Goal: Task Accomplishment & Management: Use online tool/utility

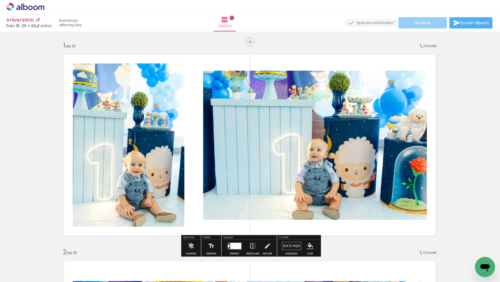
click at [427, 23] on span "Finalizar" at bounding box center [422, 23] width 17 height 4
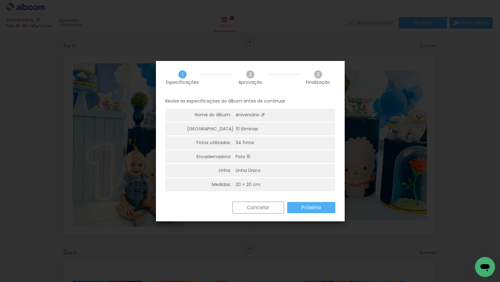
click at [0, 0] on slot "Próximo" at bounding box center [0, 0] width 0 height 0
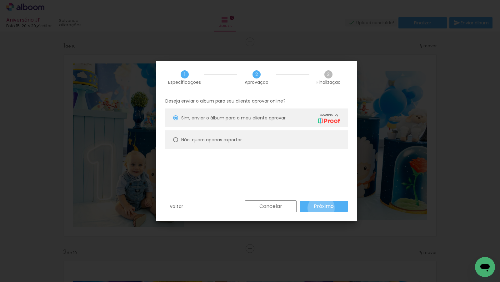
click at [0, 0] on slot "Próximo" at bounding box center [0, 0] width 0 height 0
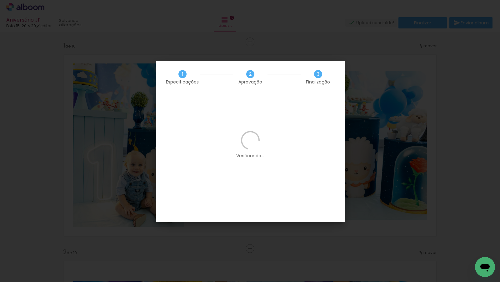
click at [388, 112] on iron-overlay-backdrop at bounding box center [250, 141] width 500 height 282
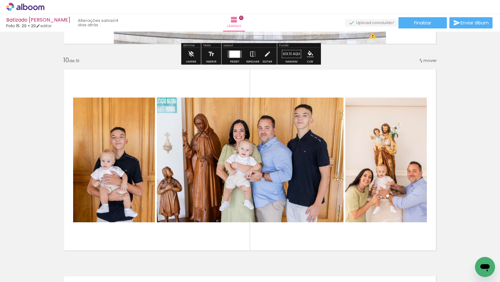
scroll to position [1852, 0]
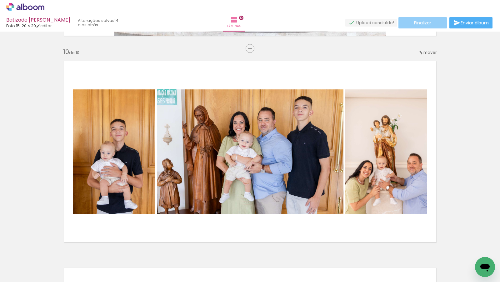
click at [436, 22] on paper-button "Finalizar" at bounding box center [422, 22] width 48 height 11
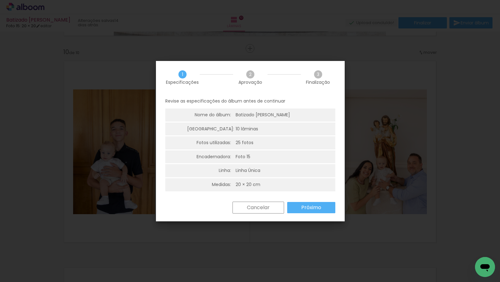
click at [311, 202] on paper-button "Próximo" at bounding box center [311, 207] width 48 height 11
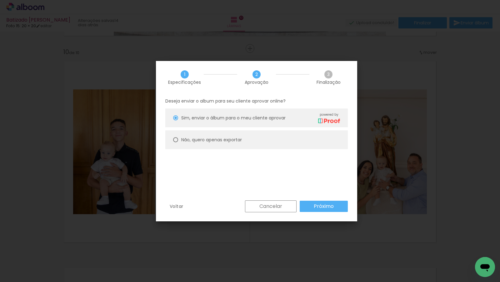
click at [0, 0] on slot "Próximo" at bounding box center [0, 0] width 0 height 0
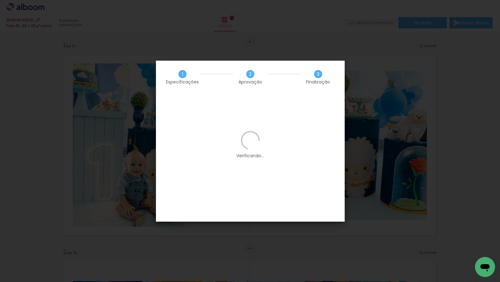
scroll to position [0, 4294]
click at [319, 80] on span "Finalização" at bounding box center [318, 82] width 24 height 4
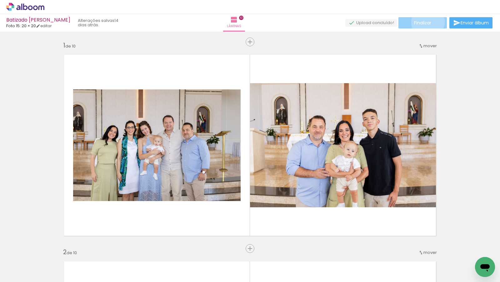
click at [426, 22] on span "Finalizar" at bounding box center [422, 23] width 17 height 4
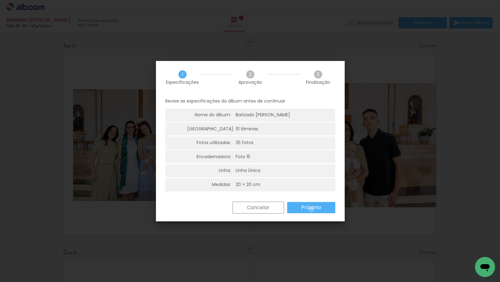
click at [0, 0] on slot "Próximo" at bounding box center [0, 0] width 0 height 0
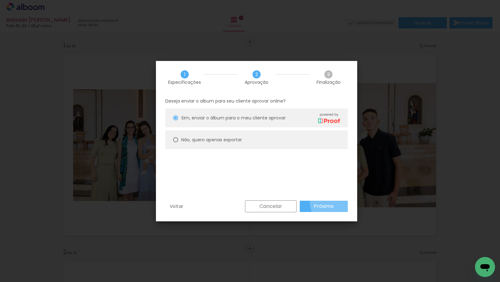
click at [335, 202] on paper-button "Próximo" at bounding box center [324, 206] width 48 height 11
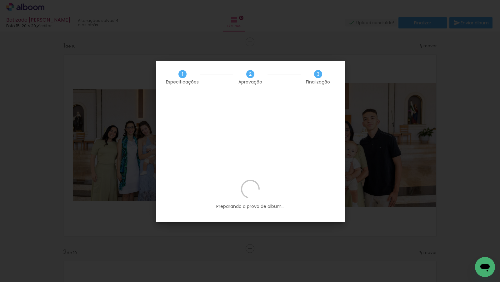
click at [280, 187] on div "Preparando a prova de album..." at bounding box center [250, 201] width 189 height 42
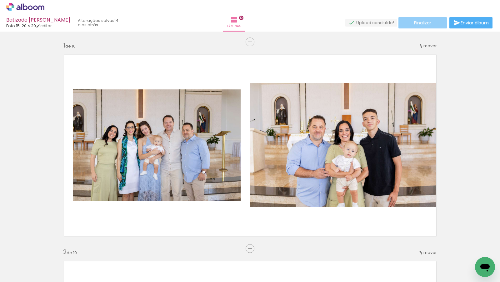
click at [430, 26] on paper-button "Finalizar" at bounding box center [422, 22] width 48 height 11
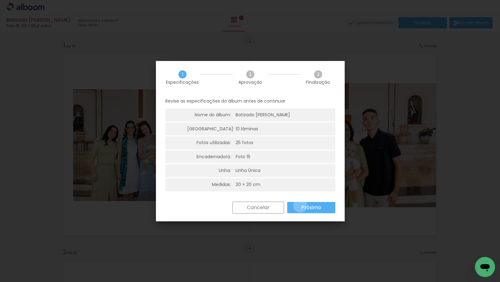
click at [300, 205] on paper-button "Próximo" at bounding box center [311, 207] width 48 height 11
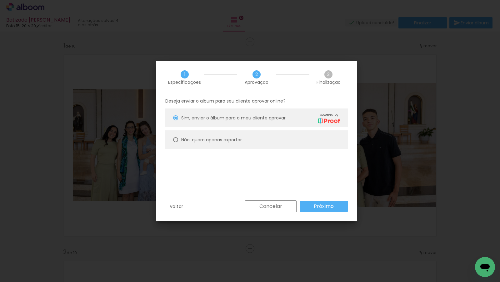
click at [301, 206] on paper-button "Próximo" at bounding box center [324, 206] width 48 height 11
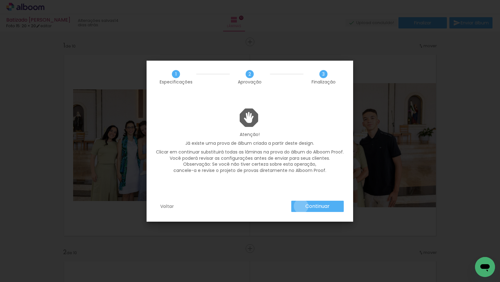
click at [301, 206] on paper-button "Continuar" at bounding box center [317, 206] width 52 height 11
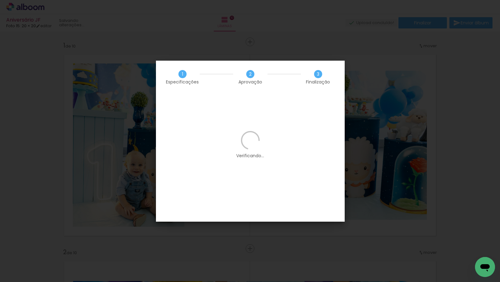
scroll to position [0, 4294]
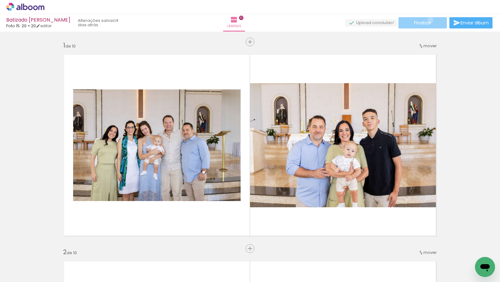
click at [428, 21] on span "Finalizar" at bounding box center [422, 23] width 17 height 4
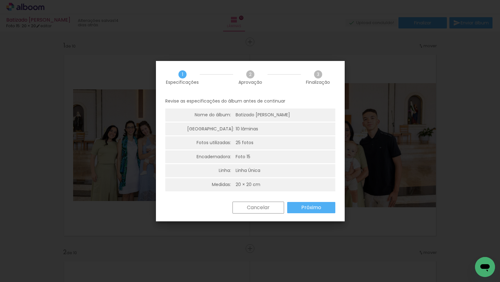
click at [0, 0] on slot "Próximo" at bounding box center [0, 0] width 0 height 0
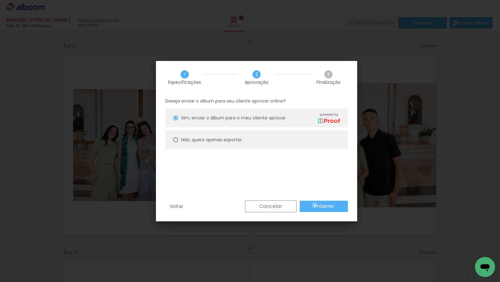
click at [0, 0] on slot "Próximo" at bounding box center [0, 0] width 0 height 0
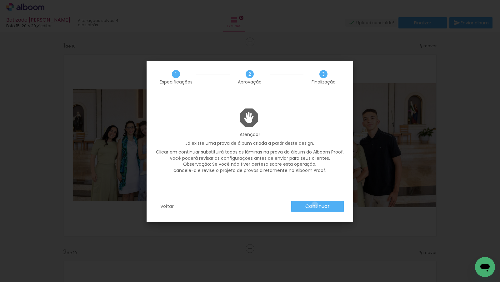
click at [0, 0] on slot "Continuar" at bounding box center [0, 0] width 0 height 0
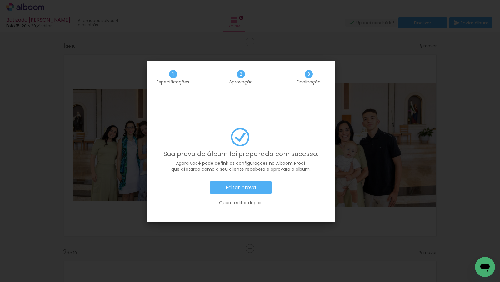
click at [0, 0] on slot "Editar prova" at bounding box center [0, 0] width 0 height 0
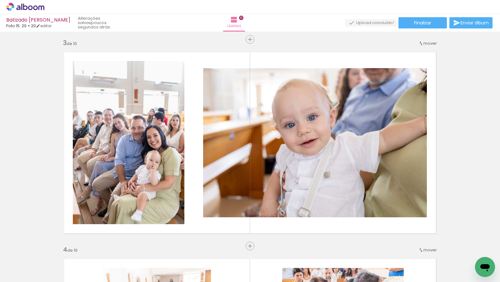
scroll to position [0, 1987]
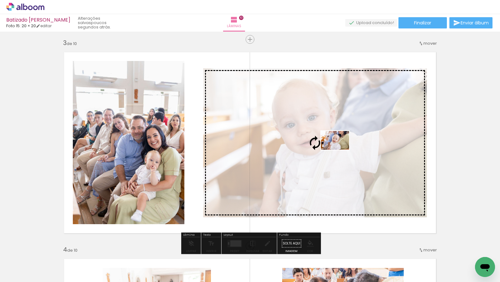
drag, startPoint x: 349, startPoint y: 264, endPoint x: 340, endPoint y: 150, distance: 115.0
click at [340, 150] on quentale-workspace at bounding box center [250, 141] width 500 height 282
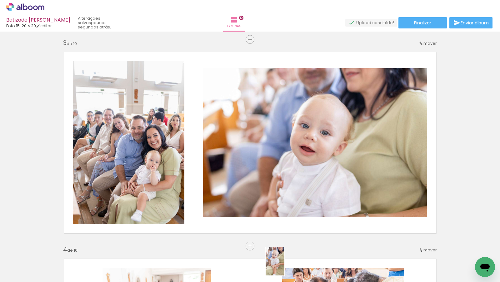
click at [284, 266] on div at bounding box center [279, 260] width 21 height 31
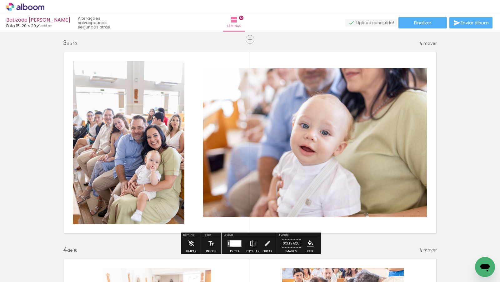
scroll to position [0, 2138]
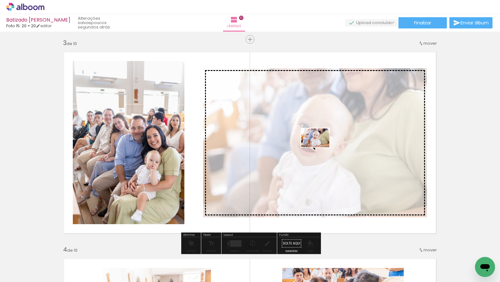
drag, startPoint x: 166, startPoint y: 261, endPoint x: 319, endPoint y: 147, distance: 191.2
click at [319, 147] on quentale-workspace at bounding box center [250, 141] width 500 height 282
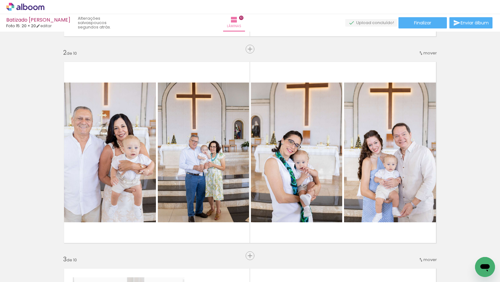
scroll to position [179, 0]
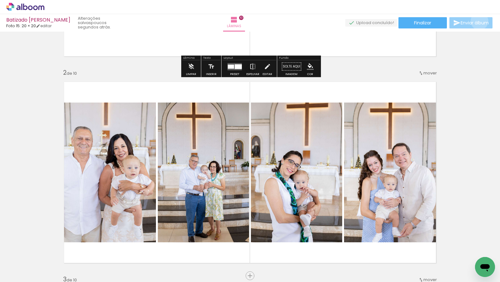
click at [478, 21] on span "Enviar álbum" at bounding box center [475, 23] width 28 height 4
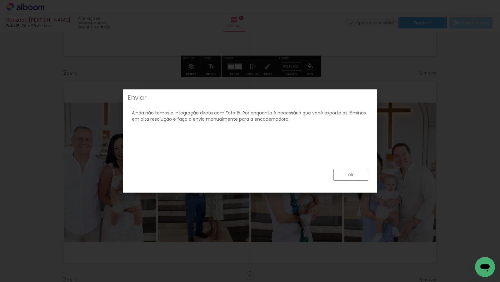
click at [354, 181] on div "ok" at bounding box center [250, 176] width 250 height 28
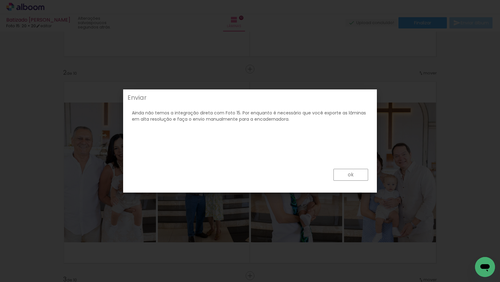
click at [354, 170] on paper-button "ok" at bounding box center [350, 175] width 35 height 12
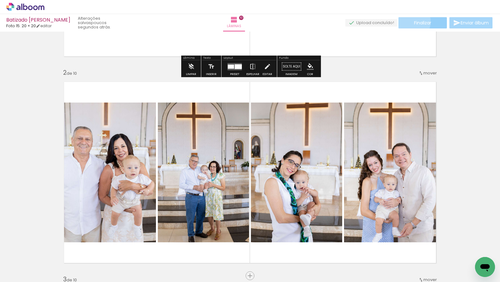
click at [411, 22] on paper-button "Finalizar" at bounding box center [422, 22] width 48 height 11
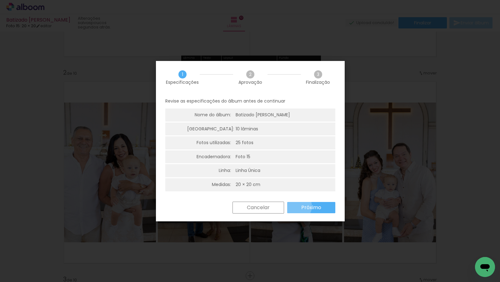
click at [297, 206] on paper-button "Próximo" at bounding box center [311, 207] width 48 height 11
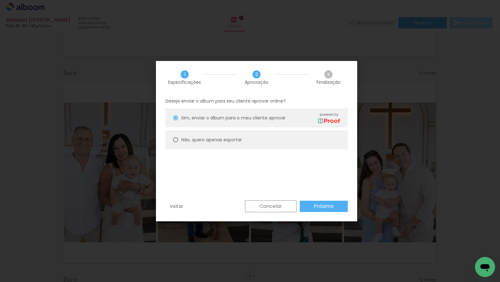
click at [297, 206] on div "Cancelar Próximo" at bounding box center [295, 206] width 106 height 12
click at [306, 207] on paper-button "Próximo" at bounding box center [324, 206] width 48 height 11
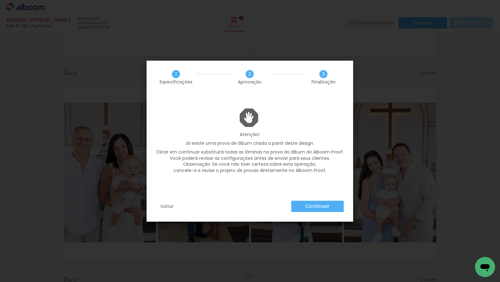
click at [0, 0] on slot "Continuar" at bounding box center [0, 0] width 0 height 0
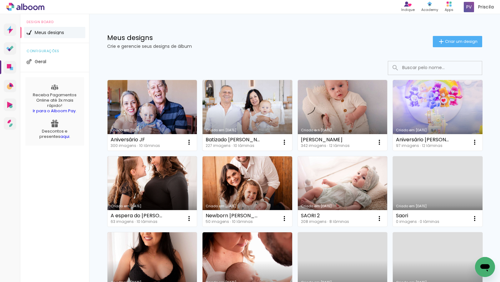
click at [232, 99] on link "Criado em [DATE]" at bounding box center [247, 115] width 90 height 71
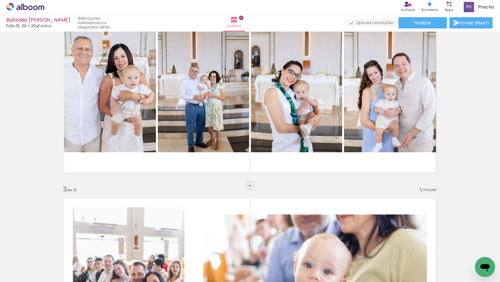
scroll to position [202, 0]
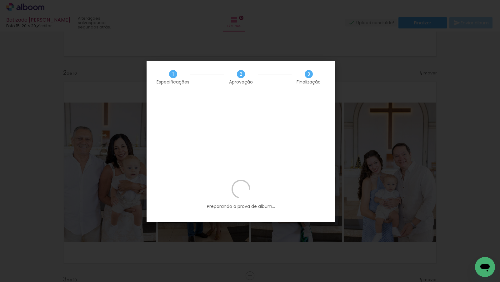
scroll to position [0, 2138]
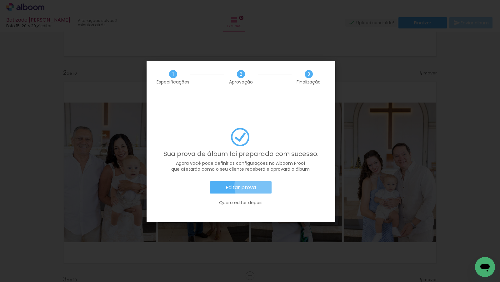
click at [266, 181] on paper-button "Editar prova" at bounding box center [241, 187] width 62 height 12
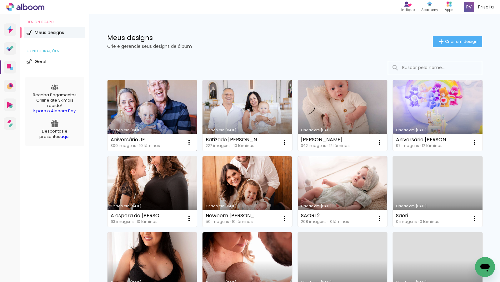
click at [163, 104] on link "Criado em [DATE]" at bounding box center [152, 115] width 90 height 71
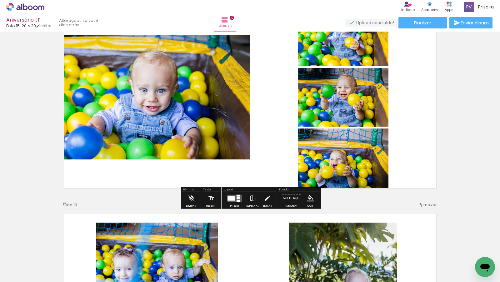
scroll to position [873, 0]
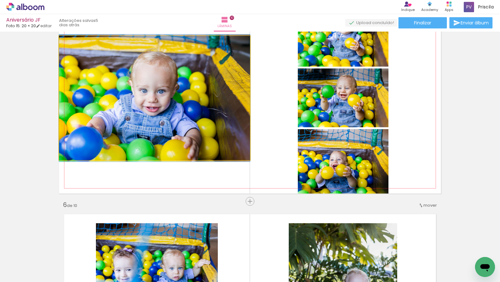
click at [181, 111] on quentale-photo at bounding box center [154, 98] width 191 height 124
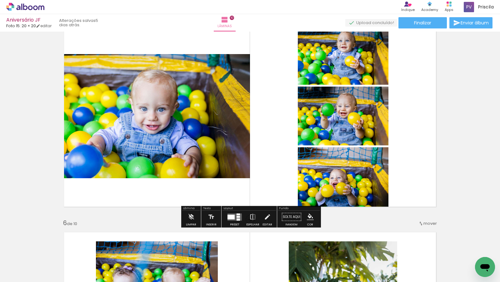
scroll to position [855, 0]
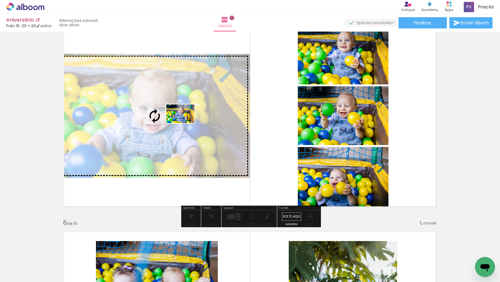
drag, startPoint x: 263, startPoint y: 267, endPoint x: 185, endPoint y: 123, distance: 163.6
click at [185, 123] on quentale-workspace at bounding box center [250, 141] width 500 height 282
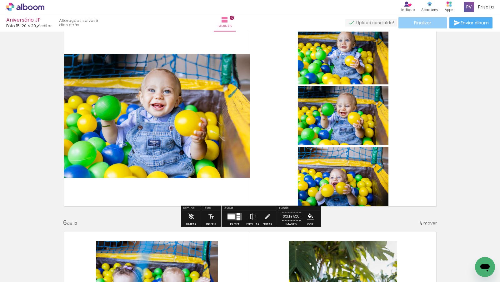
click at [422, 21] on span "Finalizar" at bounding box center [422, 23] width 17 height 4
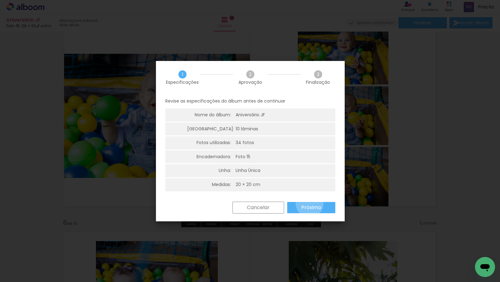
click at [309, 203] on paper-button "Próximo" at bounding box center [311, 207] width 48 height 11
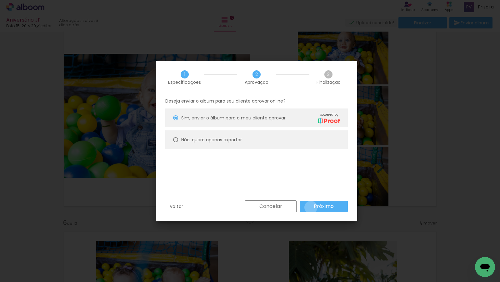
click at [311, 207] on paper-button "Próximo" at bounding box center [324, 206] width 48 height 11
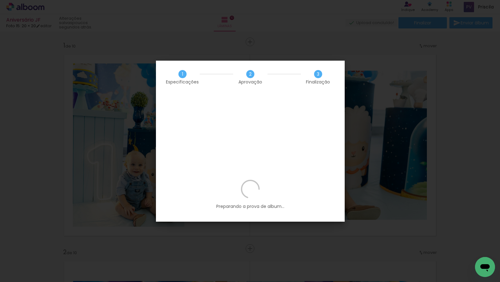
scroll to position [0, 8584]
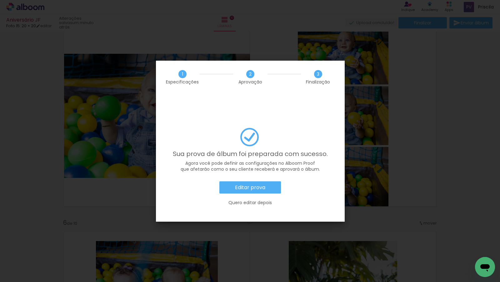
click at [232, 181] on paper-button "Editar prova" at bounding box center [250, 187] width 62 height 12
